Goal: Information Seeking & Learning: Understand process/instructions

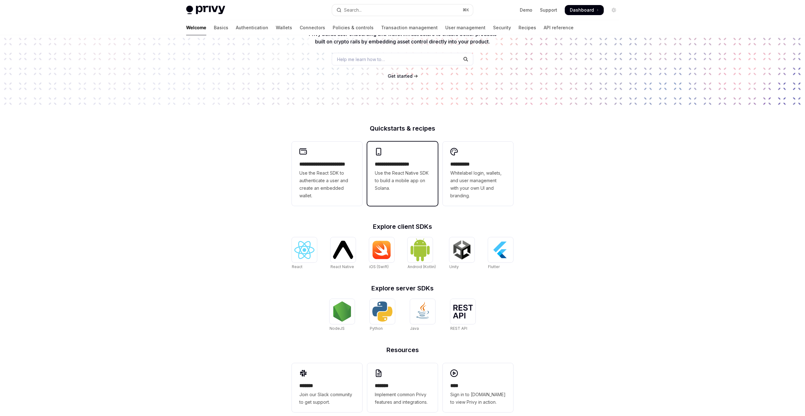
scroll to position [84, 0]
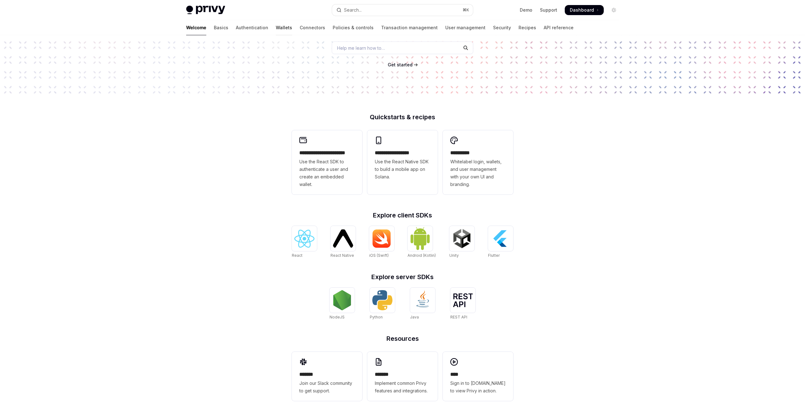
click at [276, 27] on link "Wallets" at bounding box center [284, 27] width 16 height 15
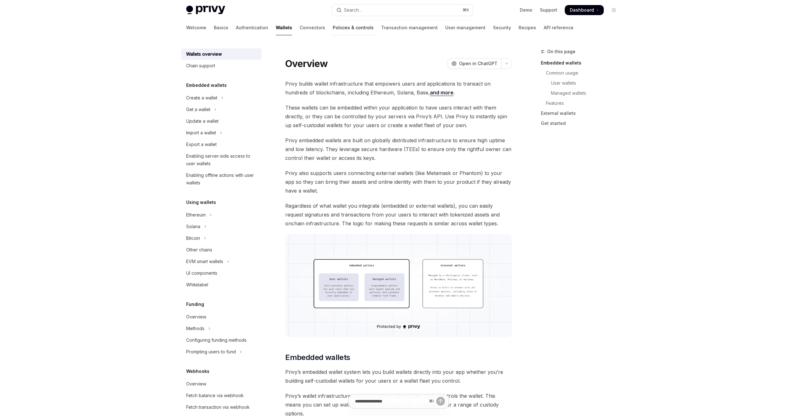
click at [333, 27] on link "Policies & controls" at bounding box center [353, 27] width 41 height 15
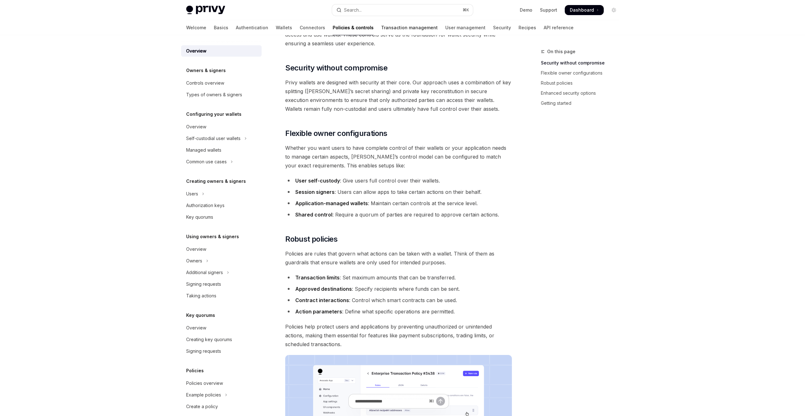
click at [381, 30] on link "Transaction management" at bounding box center [409, 27] width 57 height 15
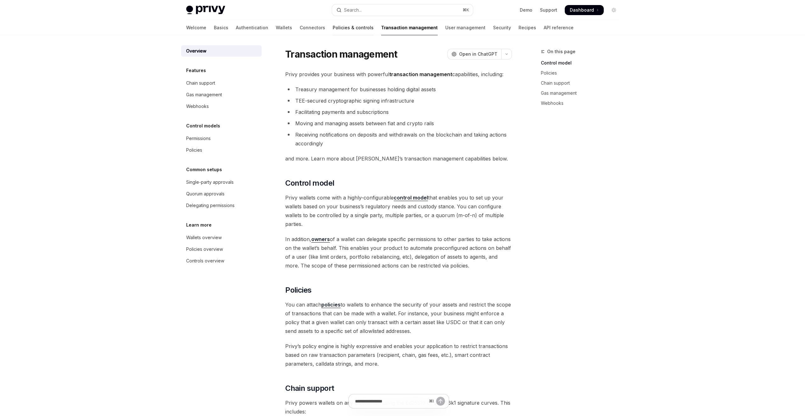
click at [333, 29] on link "Policies & controls" at bounding box center [353, 27] width 41 height 15
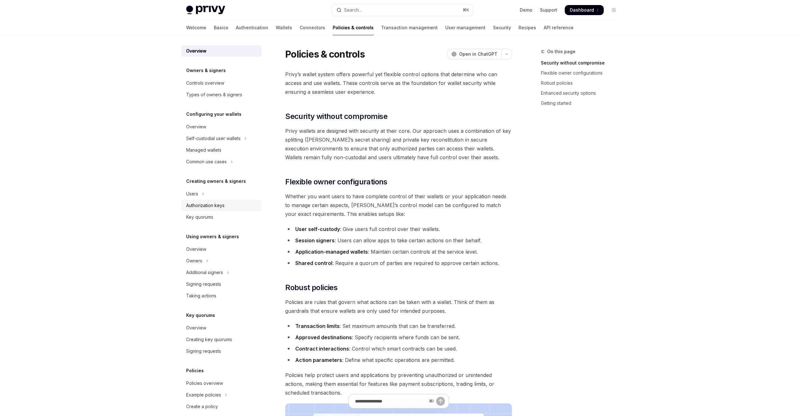
click at [228, 209] on div "Authorization keys" at bounding box center [222, 206] width 72 height 8
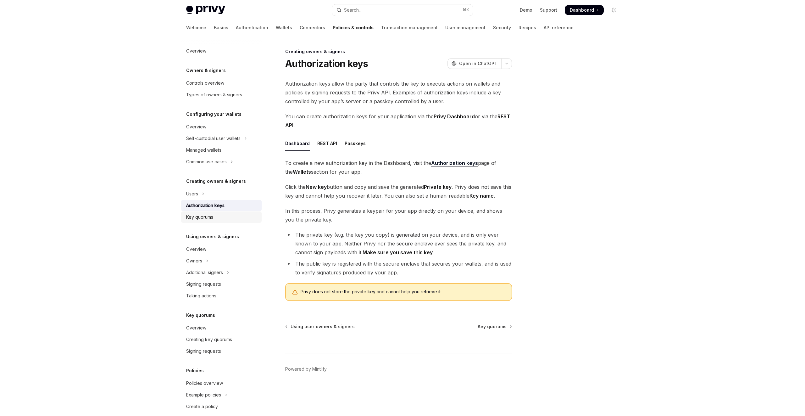
click at [216, 218] on div "Key quorums" at bounding box center [222, 217] width 72 height 8
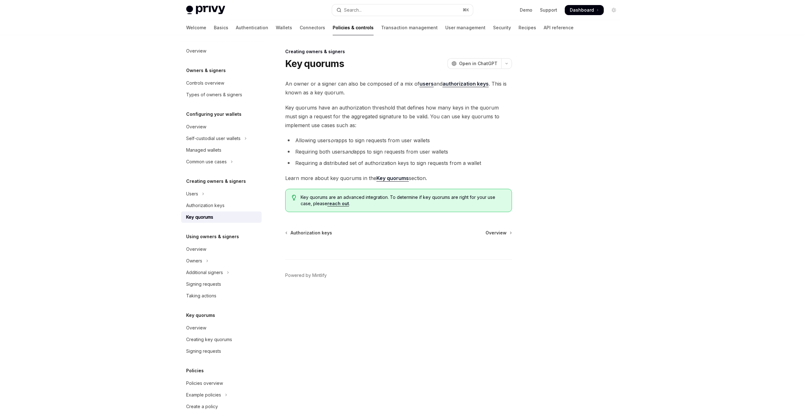
drag, startPoint x: 296, startPoint y: 140, endPoint x: 437, endPoint y: 142, distance: 141.6
click at [437, 142] on li "Allowing users or apps to sign requests from user wallets" at bounding box center [398, 140] width 227 height 9
drag, startPoint x: 298, startPoint y: 151, endPoint x: 474, endPoint y: 153, distance: 176.2
click at [474, 153] on li "Requiring both users and apps to sign requests from user wallets" at bounding box center [398, 151] width 227 height 9
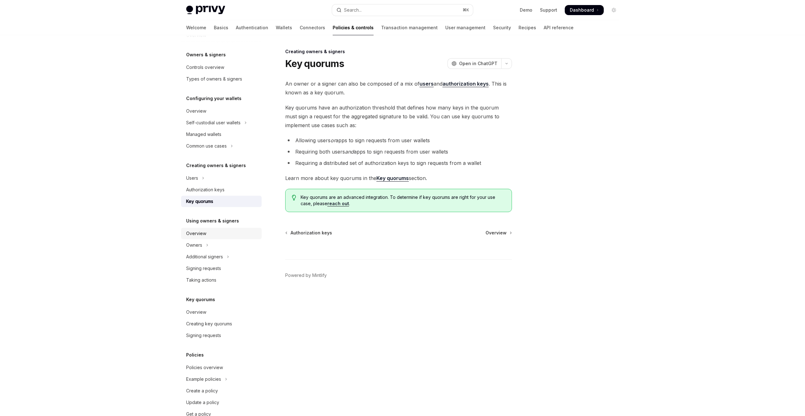
scroll to position [20, 0]
click at [212, 223] on link "Overview" at bounding box center [221, 228] width 81 height 11
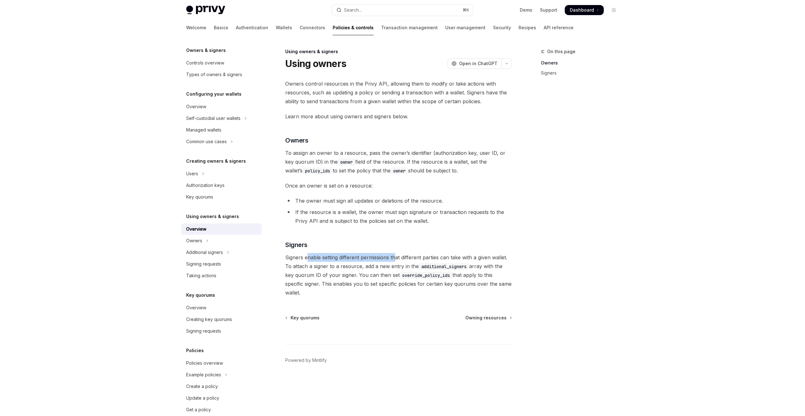
drag, startPoint x: 309, startPoint y: 258, endPoint x: 397, endPoint y: 258, distance: 88.1
click at [396, 258] on span "Signers enable setting different permissions that different parties can take wi…" at bounding box center [398, 275] width 227 height 44
drag, startPoint x: 414, startPoint y: 258, endPoint x: 390, endPoint y: 265, distance: 24.7
click at [389, 265] on span "Signers enable setting different permissions that different parties can take wi…" at bounding box center [398, 275] width 227 height 44
click at [404, 266] on span "Signers enable setting different permissions that different parties can take wi…" at bounding box center [398, 275] width 227 height 44
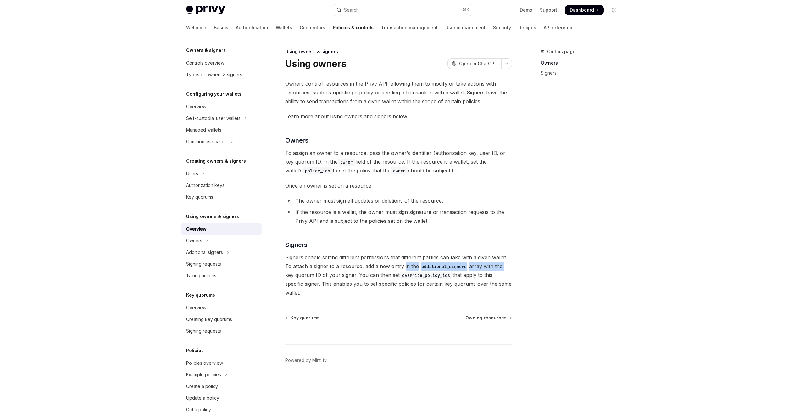
drag, startPoint x: 404, startPoint y: 266, endPoint x: 504, endPoint y: 266, distance: 100.7
click at [504, 266] on span "Signers enable setting different permissions that different parties can take wi…" at bounding box center [398, 275] width 227 height 44
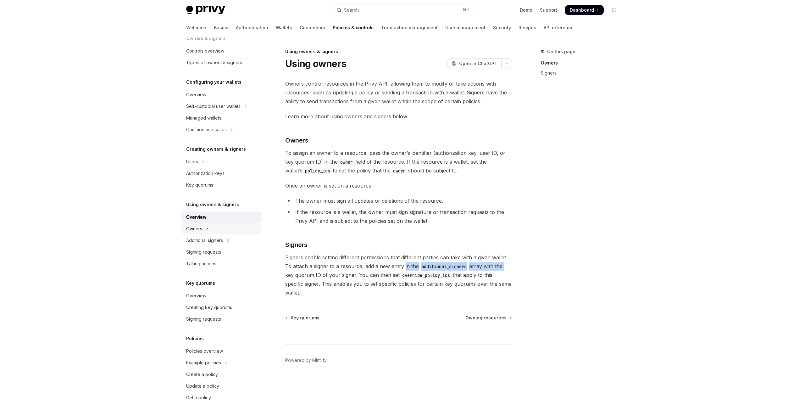
click at [201, 230] on div "Owners" at bounding box center [194, 229] width 16 height 8
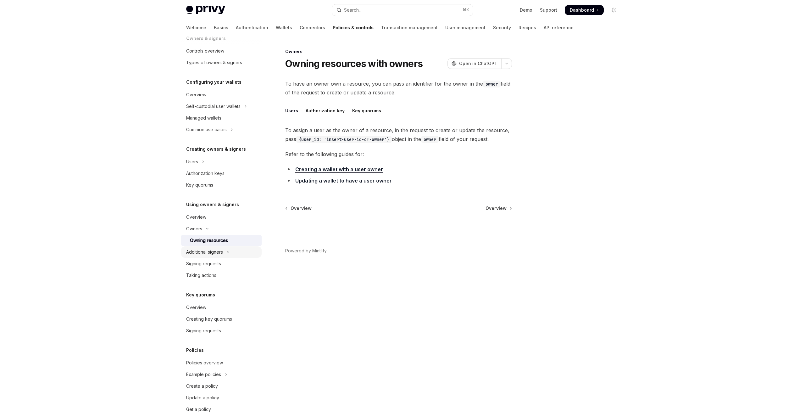
click at [210, 253] on div "Additional signers" at bounding box center [204, 252] width 37 height 8
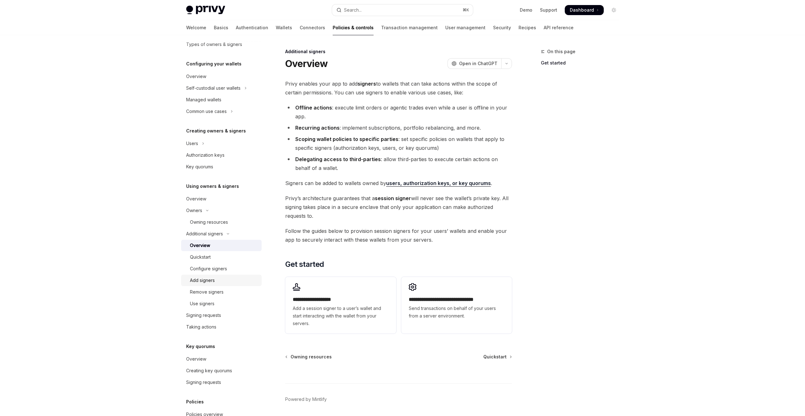
scroll to position [56, 0]
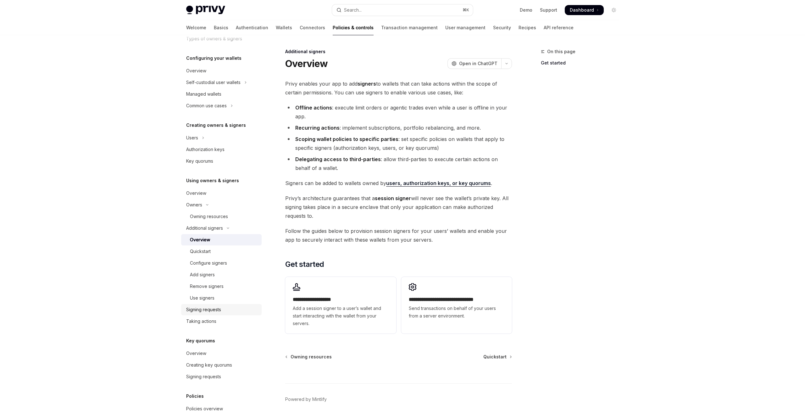
click at [210, 309] on div "Signing requests" at bounding box center [203, 310] width 35 height 8
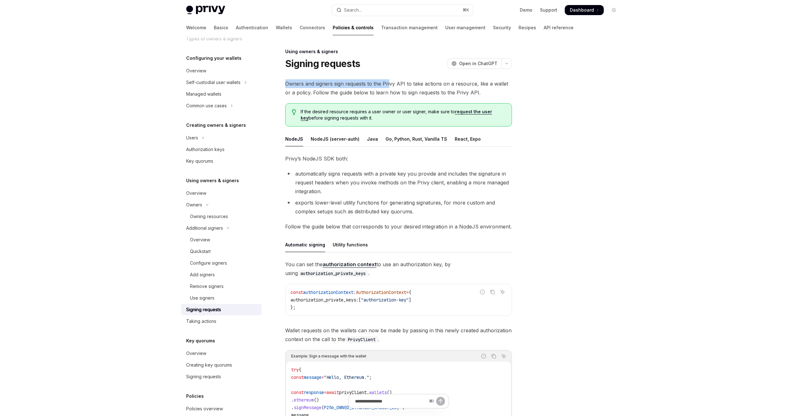
drag, startPoint x: 286, startPoint y: 83, endPoint x: 391, endPoint y: 85, distance: 105.1
click at [389, 84] on span "Owners and signers sign requests to the Privy API to take actions on a resource…" at bounding box center [398, 88] width 227 height 18
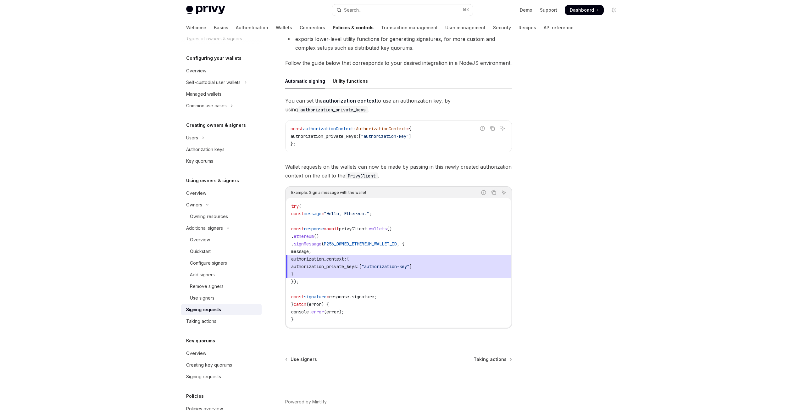
scroll to position [114, 0]
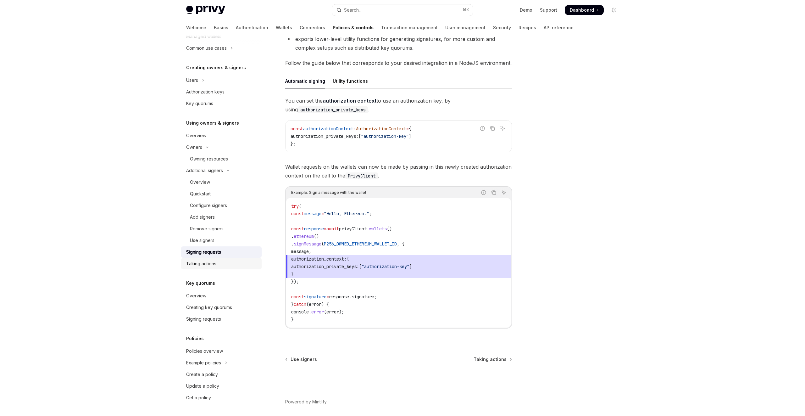
click at [207, 268] on link "Taking actions" at bounding box center [221, 263] width 81 height 11
type textarea "*"
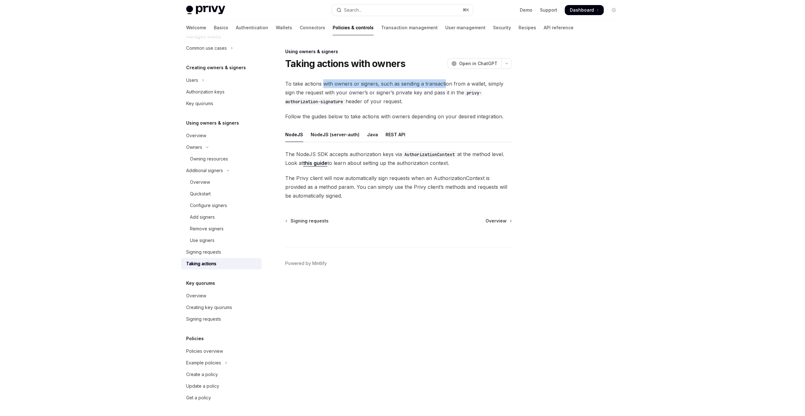
drag, startPoint x: 322, startPoint y: 85, endPoint x: 447, endPoint y: 85, distance: 124.9
click at [447, 85] on span "To take actions with owners or signers, such as sending a transaction from a wa…" at bounding box center [398, 92] width 227 height 26
click at [474, 89] on code "privy-authorization-signature" at bounding box center [383, 97] width 197 height 16
drag, startPoint x: 292, startPoint y: 96, endPoint x: 459, endPoint y: 98, distance: 167.7
click at [459, 98] on span "To take actions with owners or signers, such as sending a transaction from a wa…" at bounding box center [398, 92] width 227 height 26
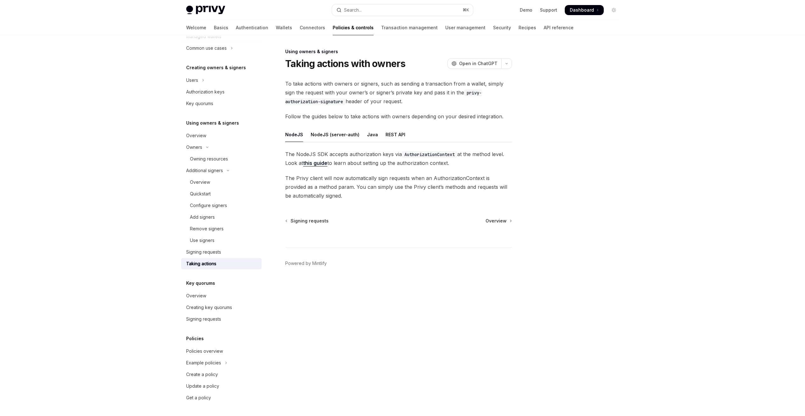
click at [459, 98] on span "To take actions with owners or signers, such as sending a transaction from a wa…" at bounding box center [398, 92] width 227 height 26
